Goal: Task Accomplishment & Management: Use online tool/utility

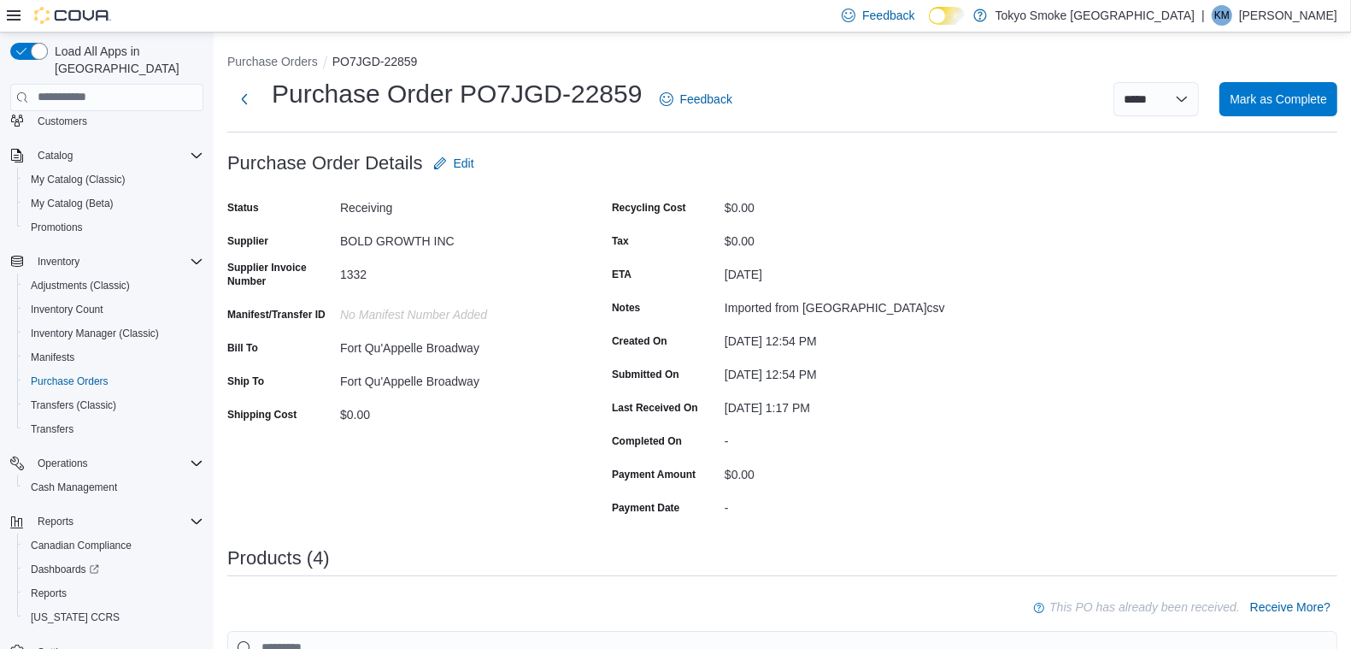
scroll to position [121, 0]
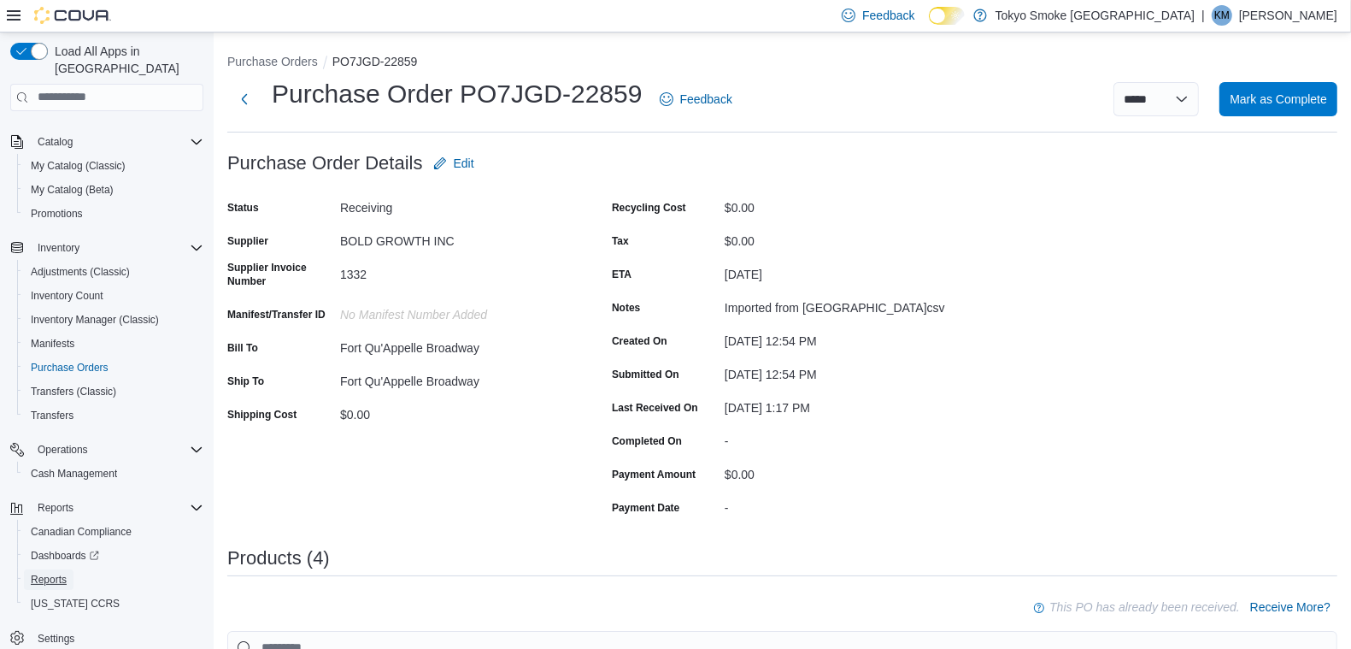
click at [67, 569] on link "Reports" at bounding box center [49, 579] width 50 height 21
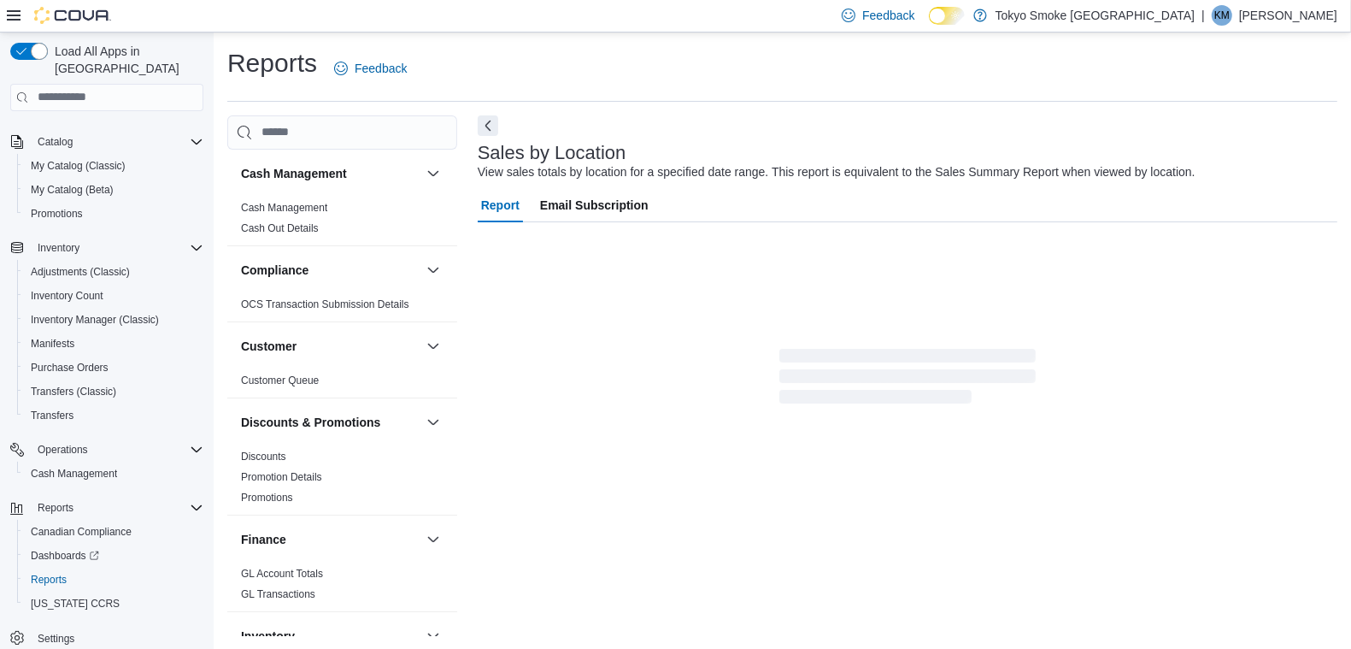
scroll to position [11, 0]
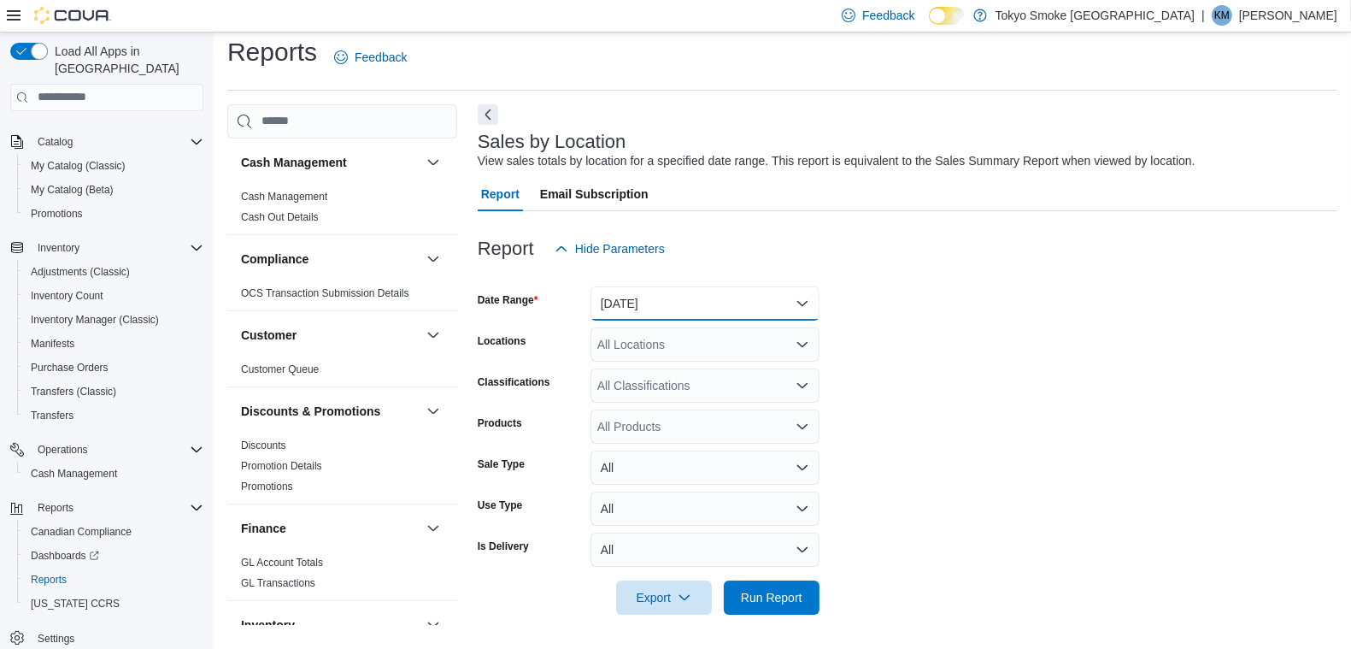
click at [688, 309] on button "[DATE]" at bounding box center [705, 303] width 229 height 34
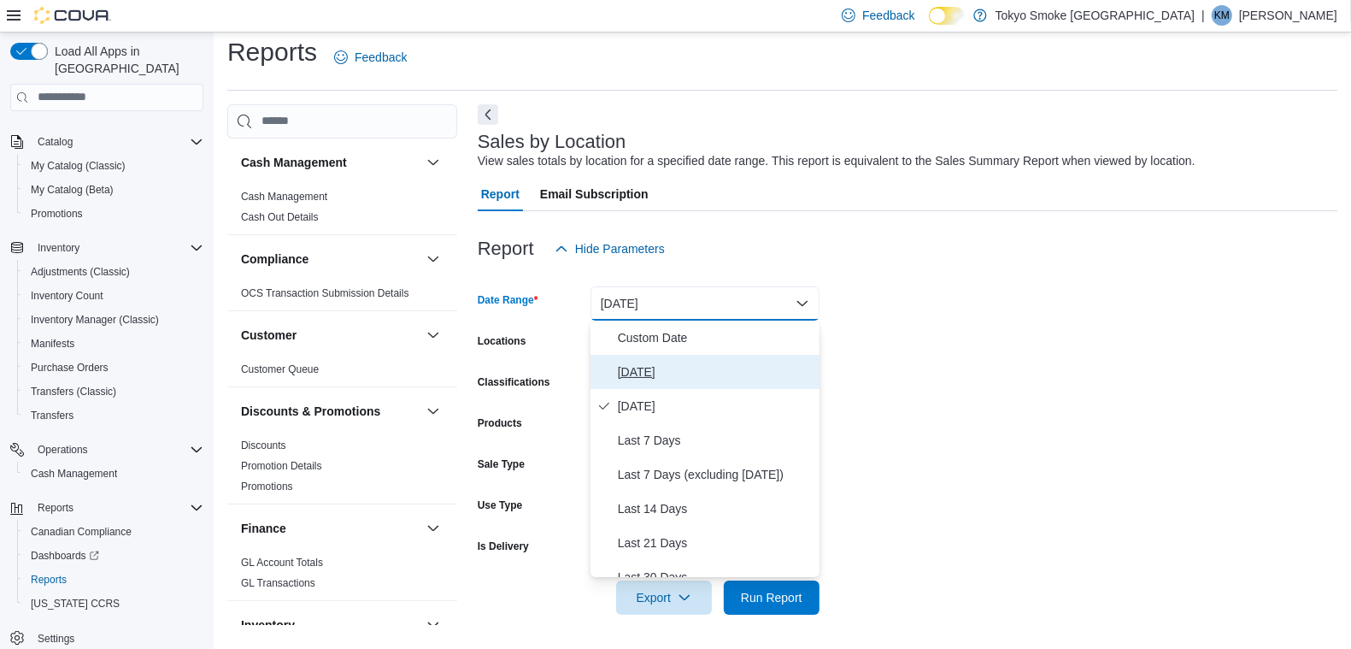
click at [640, 371] on span "[DATE]" at bounding box center [715, 372] width 195 height 21
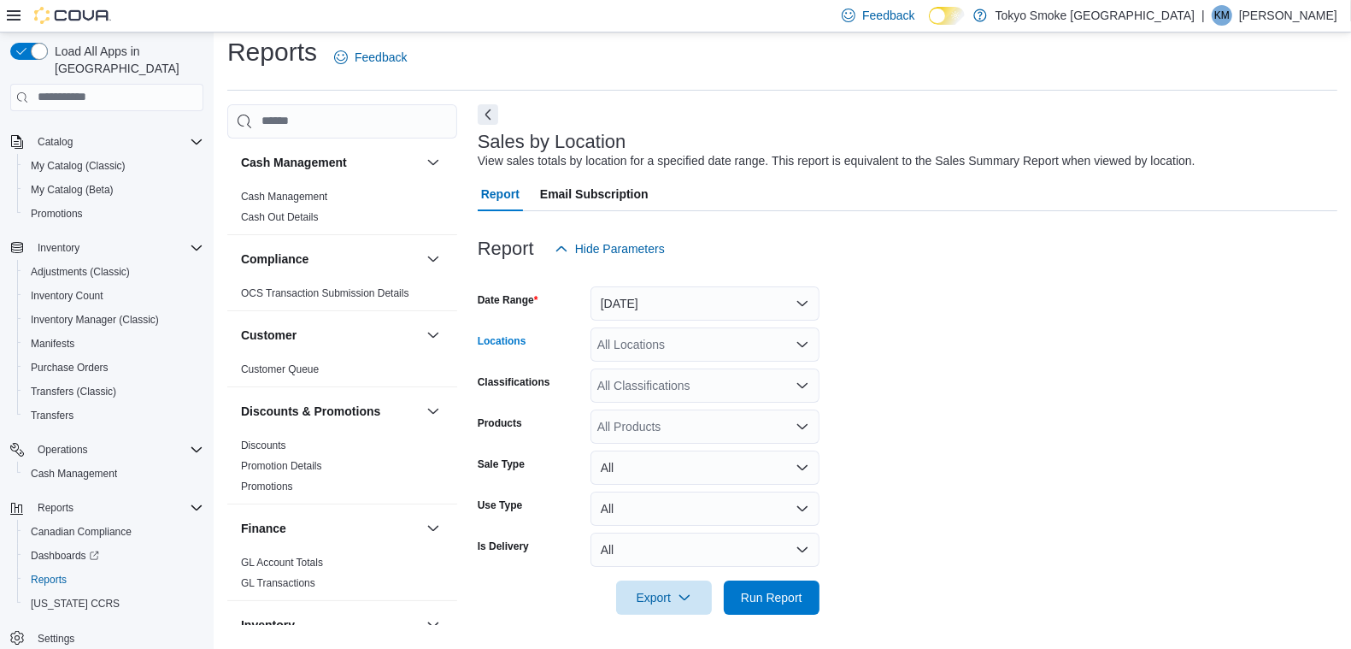
click at [641, 353] on div "All Locations" at bounding box center [705, 344] width 229 height 34
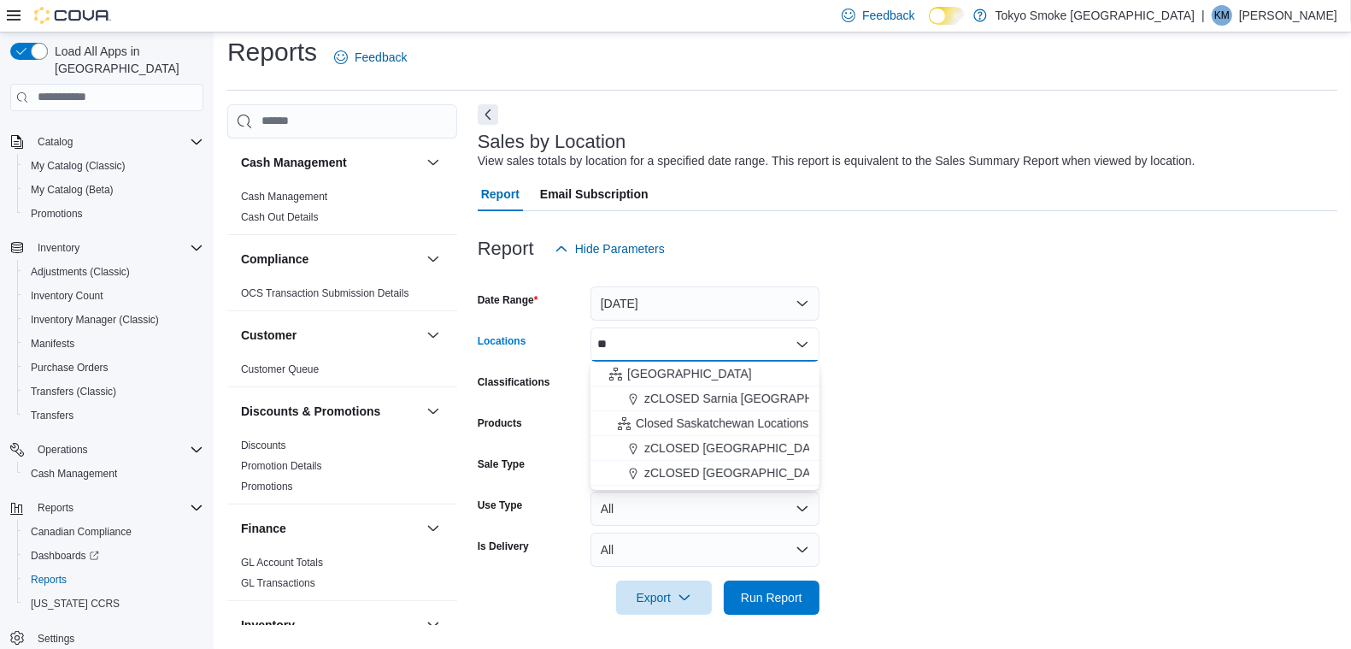
type input "**"
click at [639, 375] on span "[GEOGRAPHIC_DATA]" at bounding box center [689, 373] width 125 height 17
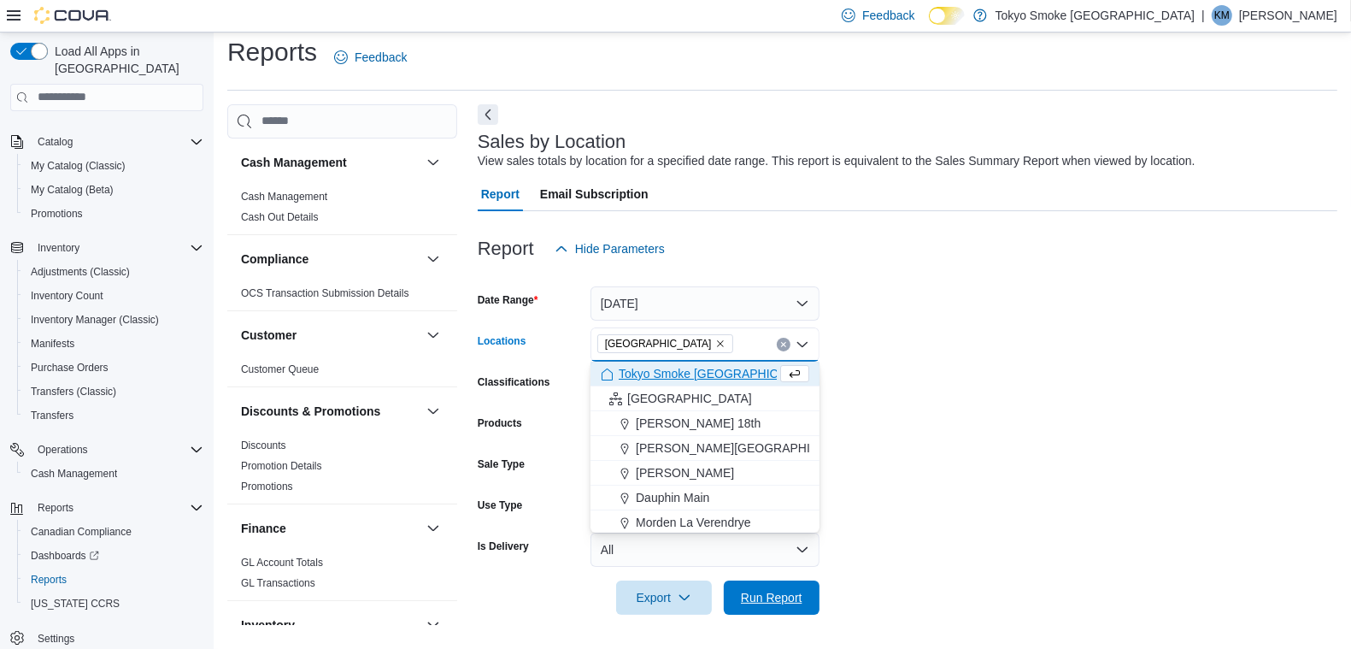
click at [795, 586] on span "Run Report" at bounding box center [771, 597] width 75 height 34
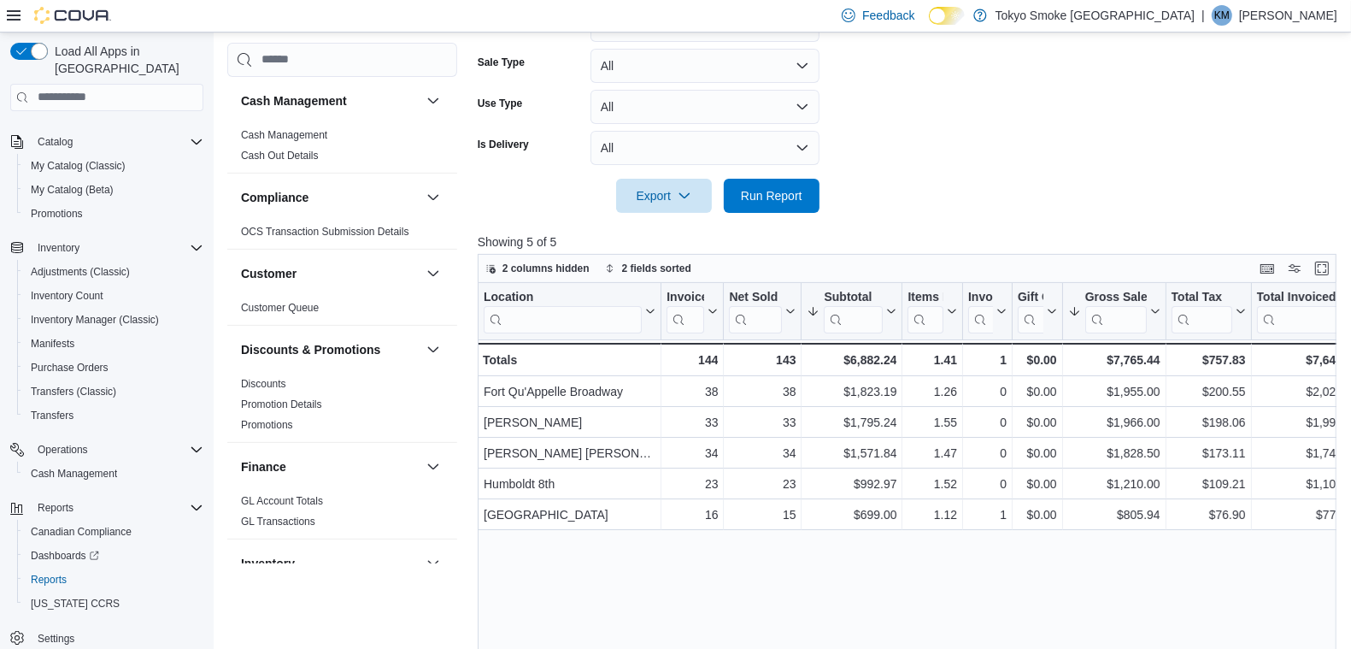
scroll to position [439, 0]
